Goal: Transaction & Acquisition: Purchase product/service

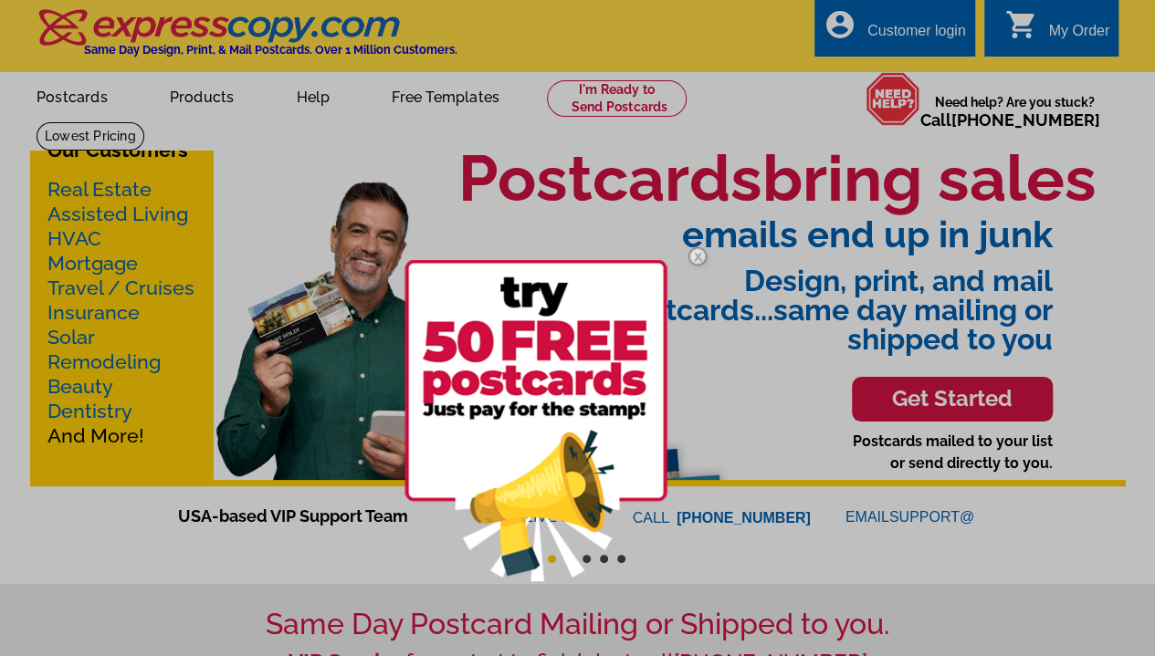
click at [698, 257] on img at bounding box center [697, 256] width 53 height 53
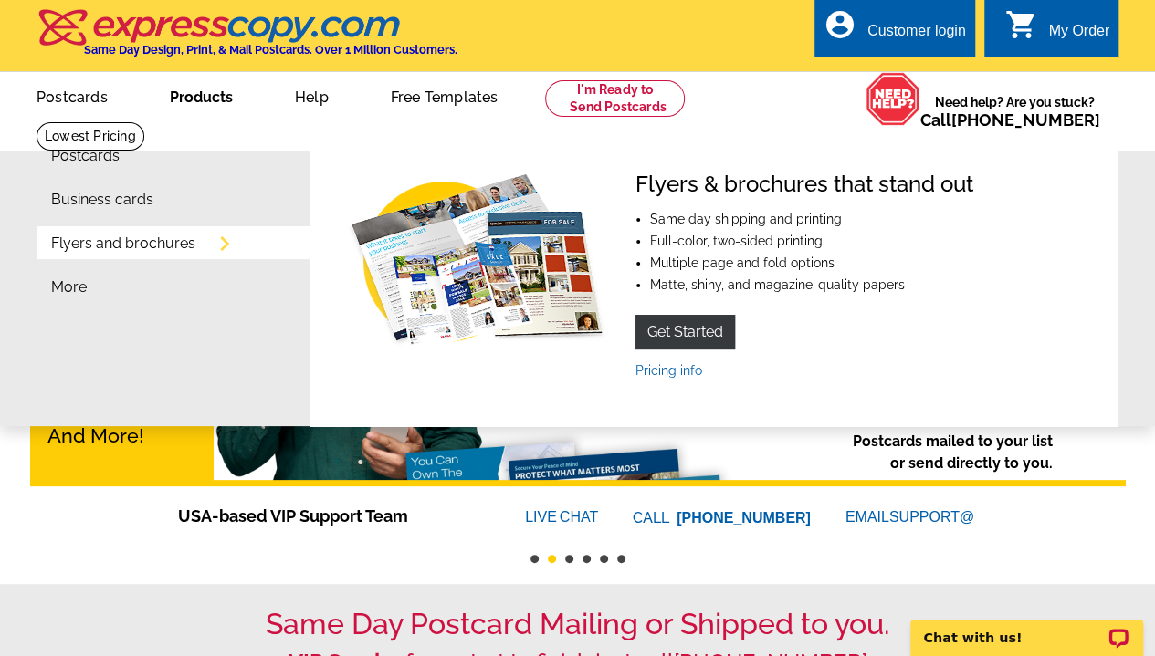
click at [187, 107] on link "Products" at bounding box center [201, 95] width 121 height 43
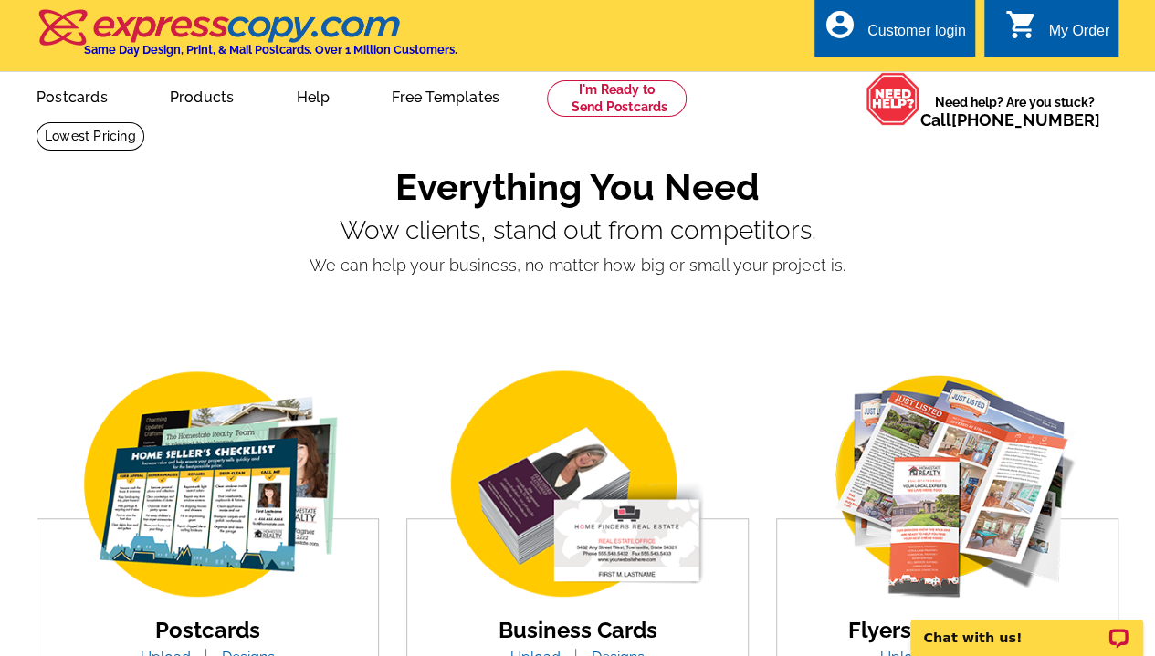
click at [521, 482] on img at bounding box center [578, 486] width 310 height 240
